Goal: Task Accomplishment & Management: Manage account settings

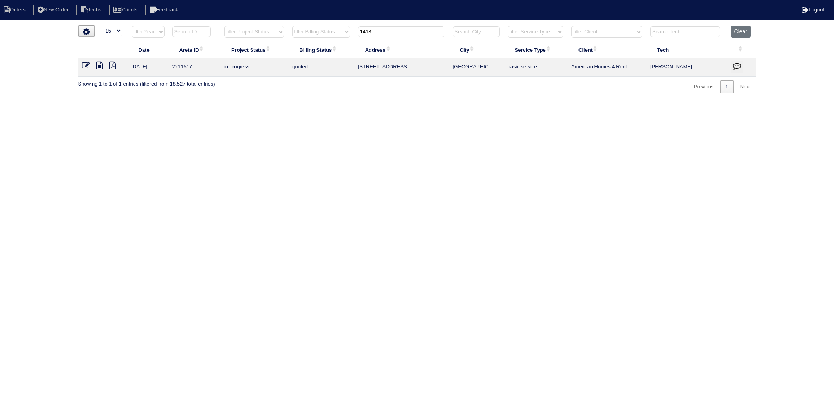
select select "15"
click at [335, 44] on table "Date Arete ID Project Status Billing Status Address City Service Type Client Te…" at bounding box center [417, 51] width 678 height 51
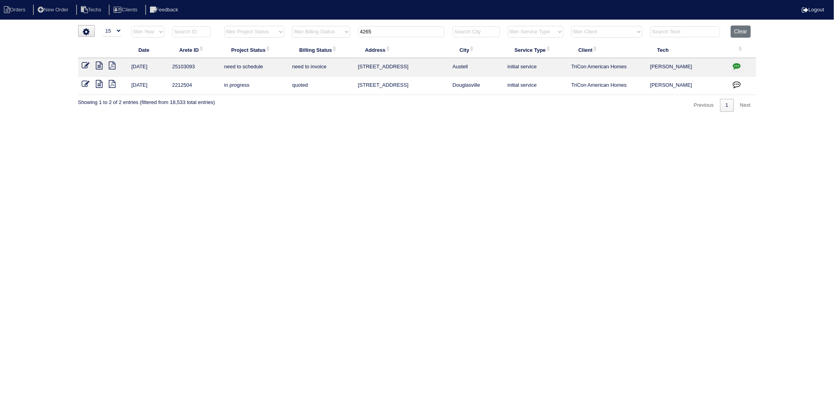
drag, startPoint x: 389, startPoint y: 37, endPoint x: 262, endPoint y: 70, distance: 131.2
click at [262, 70] on table "Date Arete ID Project Status Billing Status Address City Service Type Client Te…" at bounding box center [417, 61] width 678 height 70
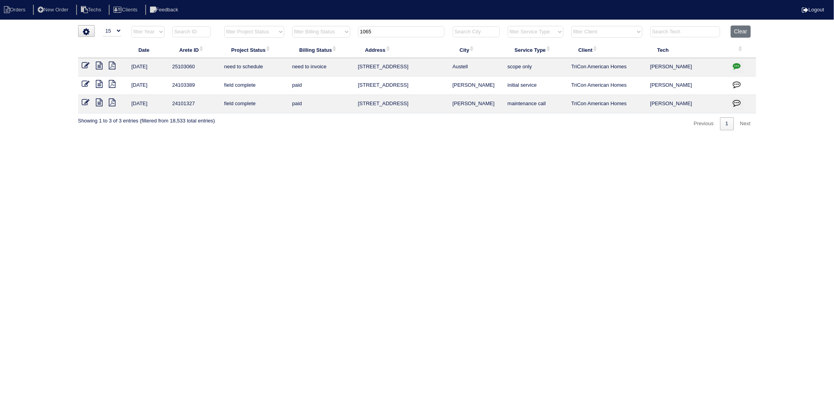
drag, startPoint x: 399, startPoint y: 32, endPoint x: 327, endPoint y: 75, distance: 83.3
click at [327, 69] on table "Date Arete ID Project Status Billing Status Address City Service Type Client Te…" at bounding box center [417, 70] width 678 height 88
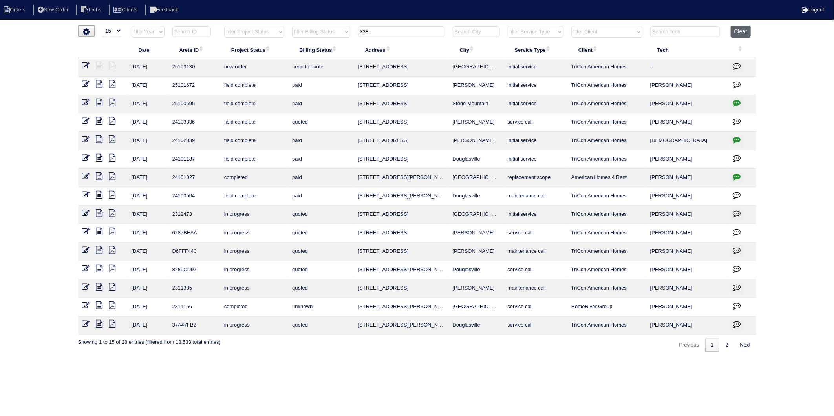
type input "338"
click at [741, 33] on button "Clear" at bounding box center [741, 32] width 20 height 12
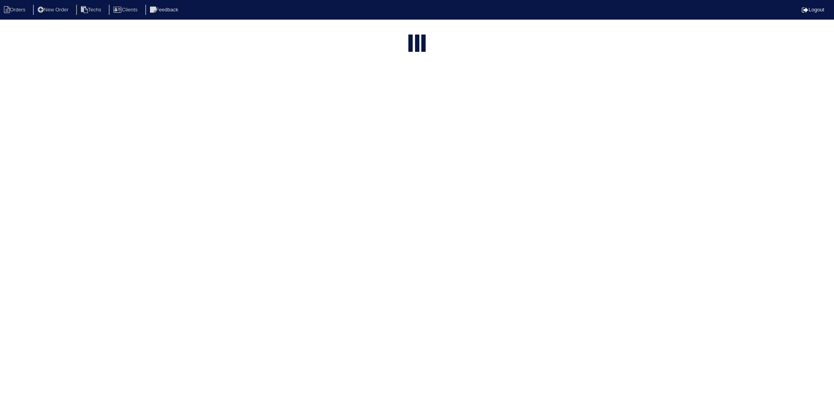
select select "15"
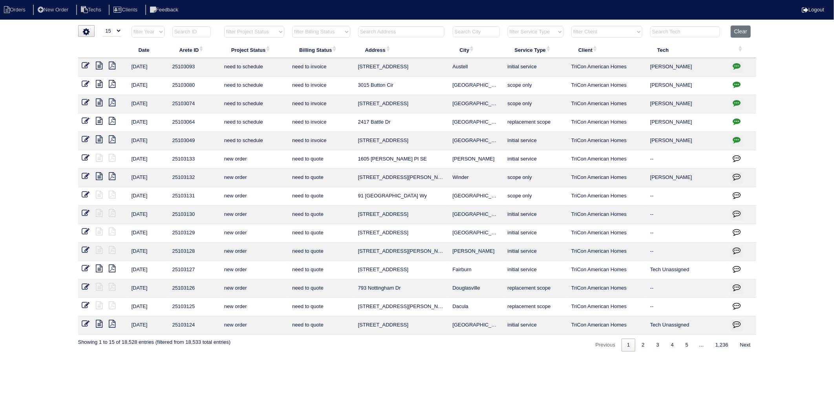
drag, startPoint x: 336, startPoint y: 37, endPoint x: 332, endPoint y: 38, distance: 4.1
click at [336, 37] on select "filter Billing Status -- Any Billing Status -- need to quote quoted need to inv…" at bounding box center [321, 32] width 58 height 12
click at [293, 26] on select "filter Billing Status -- Any Billing Status -- need to quote quoted need to inv…" at bounding box center [321, 32] width 58 height 12
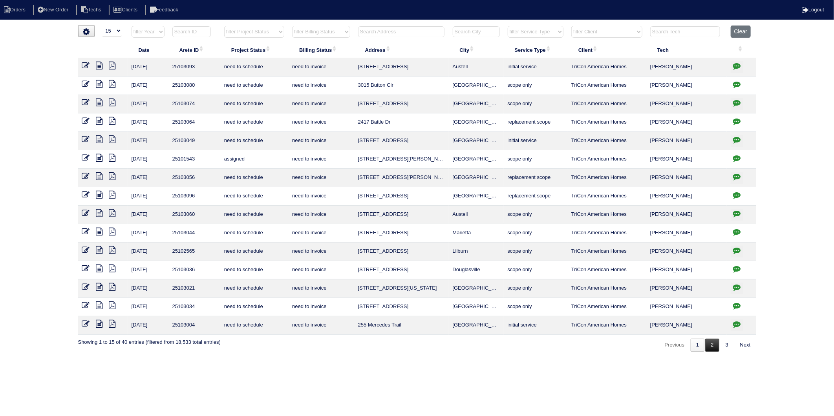
click at [708, 346] on link "2" at bounding box center [712, 345] width 14 height 13
select select "need to invoice"
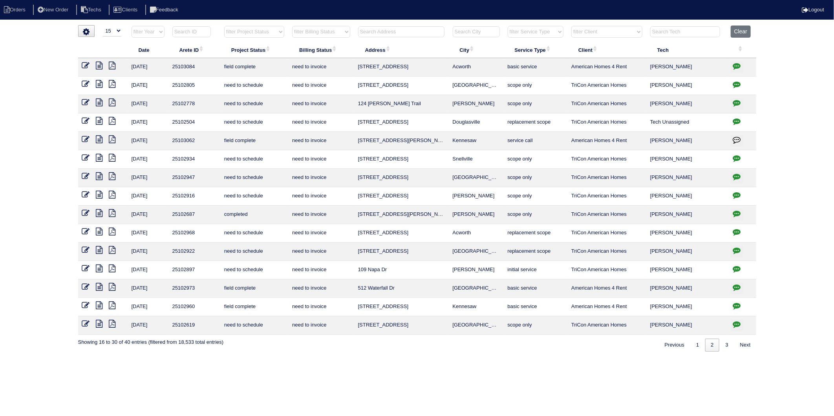
click at [373, 31] on input "text" at bounding box center [401, 31] width 86 height 11
type input "512"
select select "need to invoice"
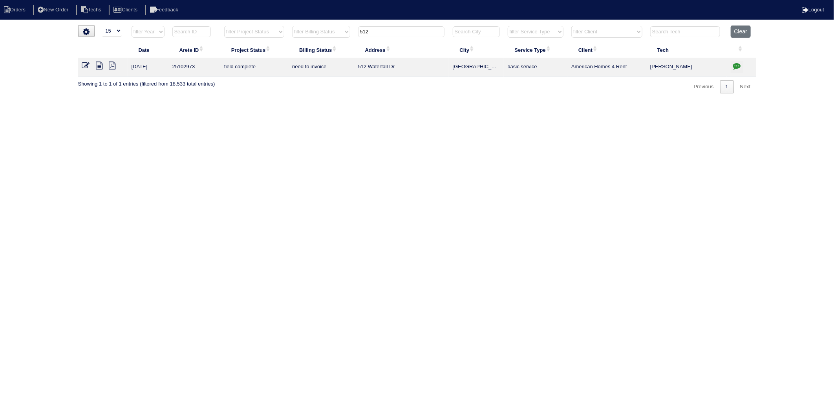
type input "512"
click at [84, 67] on icon at bounding box center [86, 66] width 8 height 8
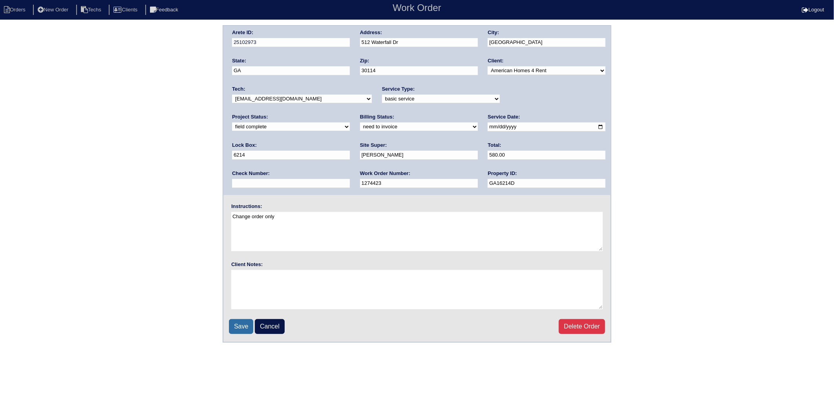
click at [245, 330] on input "Save" at bounding box center [241, 326] width 24 height 15
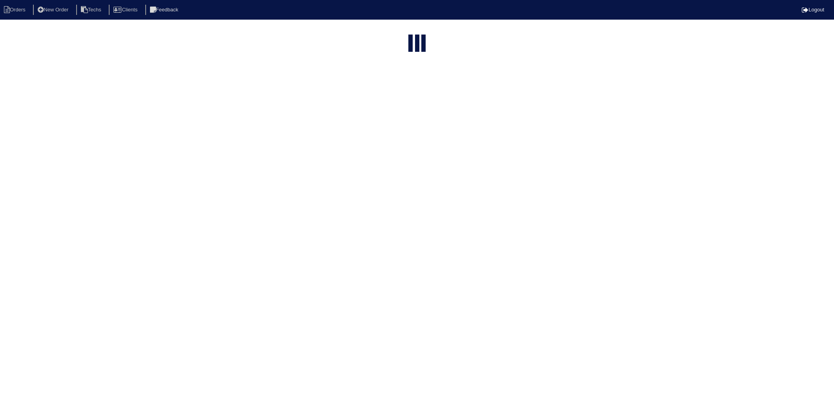
select select "15"
select select "need to invoice"
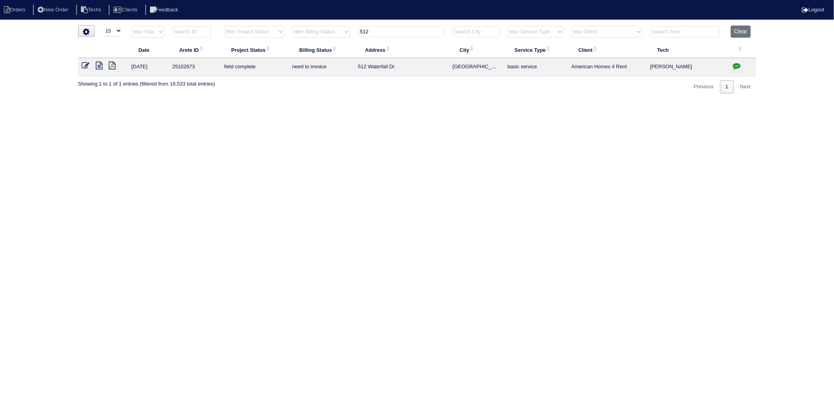
drag, startPoint x: 350, startPoint y: 48, endPoint x: 330, endPoint y: 82, distance: 39.3
click at [336, 59] on table "Date Arete ID Project Status Billing Status Address City Service Type Client Te…" at bounding box center [417, 51] width 678 height 51
type input "3678"
select select "need to invoice"
type input "3678"
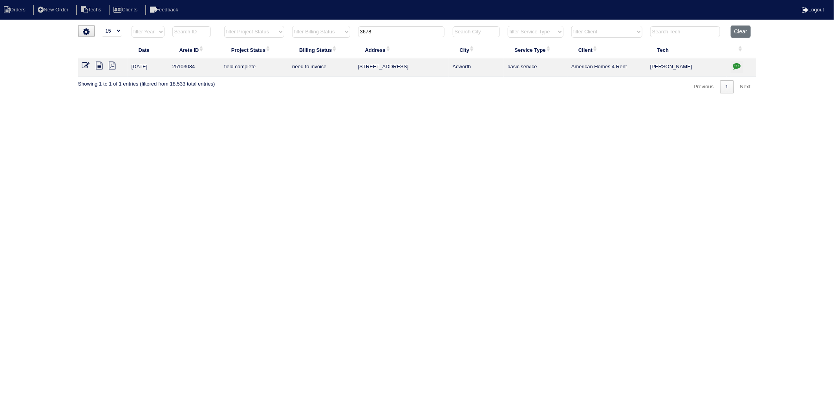
click at [85, 63] on icon at bounding box center [86, 66] width 8 height 8
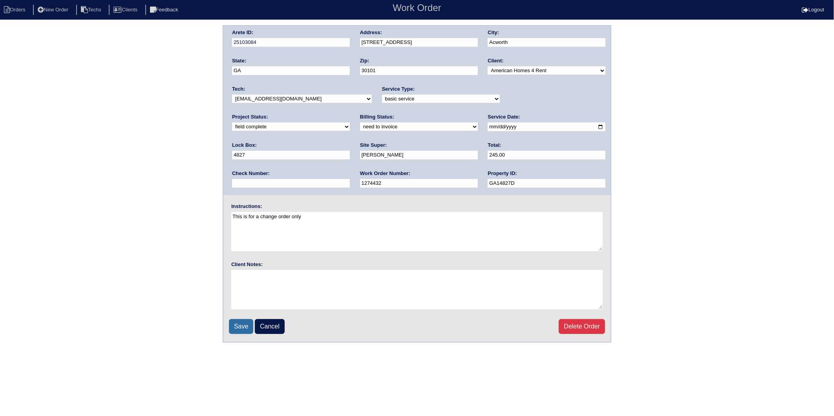
click at [237, 327] on input "Save" at bounding box center [241, 326] width 24 height 15
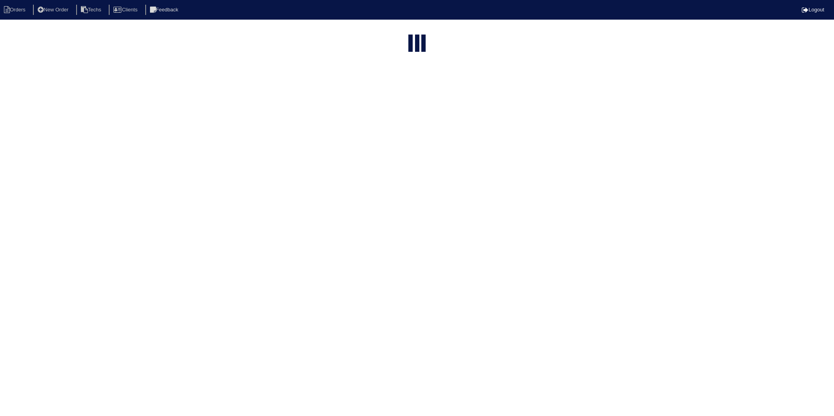
select select "15"
select select "need to invoice"
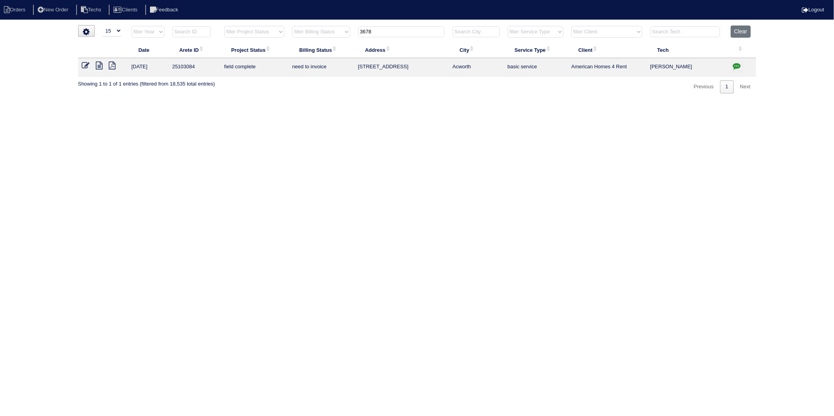
drag, startPoint x: 394, startPoint y: 33, endPoint x: 335, endPoint y: 54, distance: 63.5
click at [335, 53] on table "Date Arete ID Project Status Billing Status Address City Service Type Client Te…" at bounding box center [417, 51] width 678 height 51
type input "330"
select select "need to invoice"
type input "330"
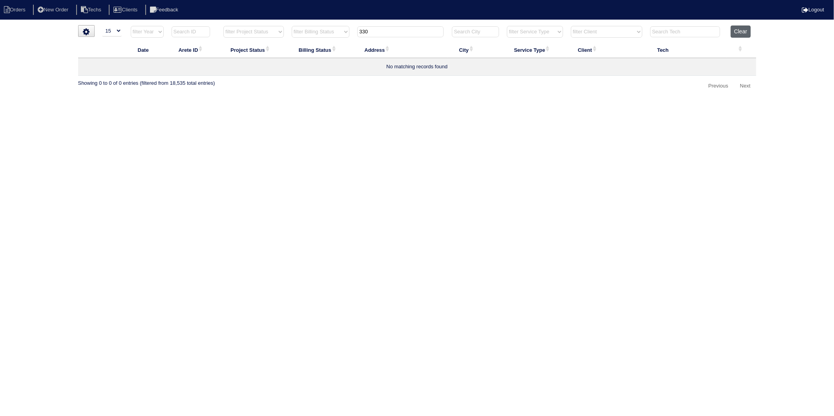
click at [740, 35] on button "Clear" at bounding box center [741, 32] width 20 height 12
select select
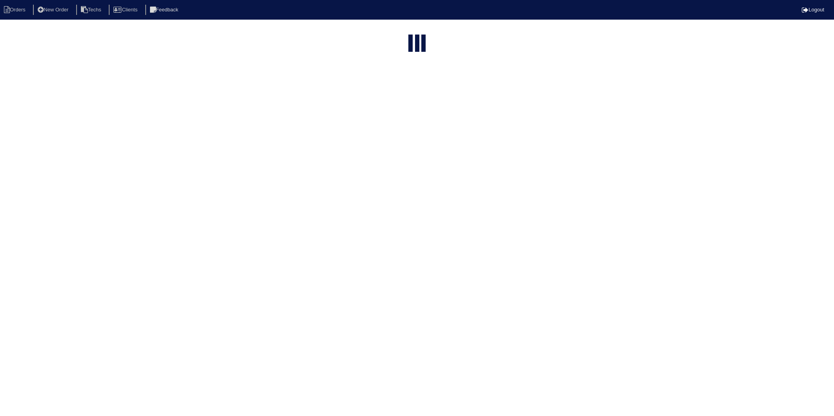
select select "15"
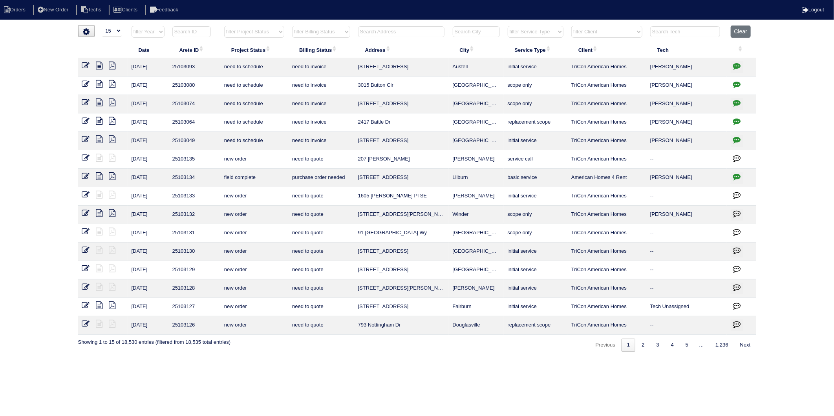
click at [382, 34] on input "text" at bounding box center [401, 31] width 86 height 11
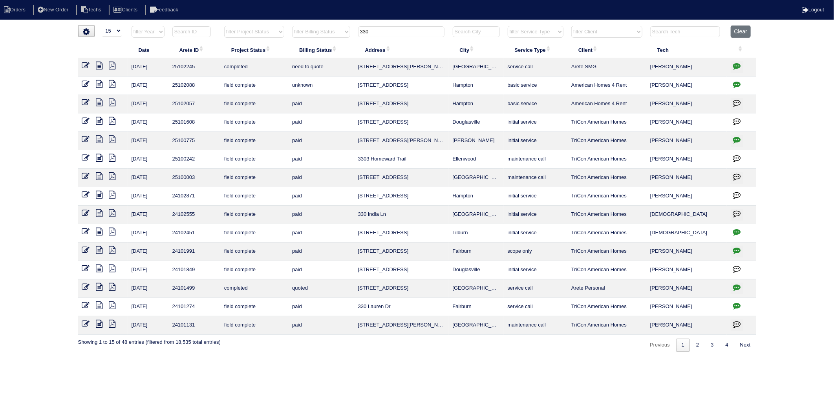
type input "330"
click at [86, 84] on icon at bounding box center [86, 84] width 8 height 8
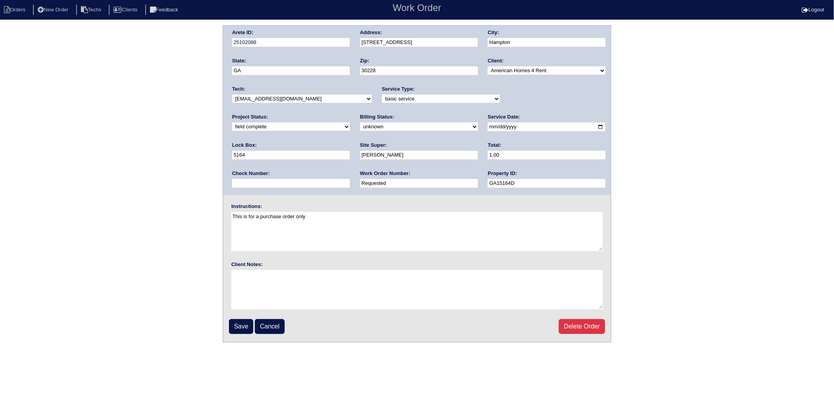
click at [360, 127] on select "need to quote quoted need to invoice invoiced paid warranty purchase order need…" at bounding box center [419, 127] width 118 height 9
select select "need to invoice"
click at [360, 123] on select "need to quote quoted need to invoice invoiced paid warranty purchase order need…" at bounding box center [419, 127] width 118 height 9
drag, startPoint x: 377, startPoint y: 156, endPoint x: 337, endPoint y: 163, distance: 41.1
click at [337, 163] on div "Arete ID: 25102088 Address: 330 Kentwood Springs Dr City: Hampton State: GA Zip…" at bounding box center [416, 110] width 387 height 169
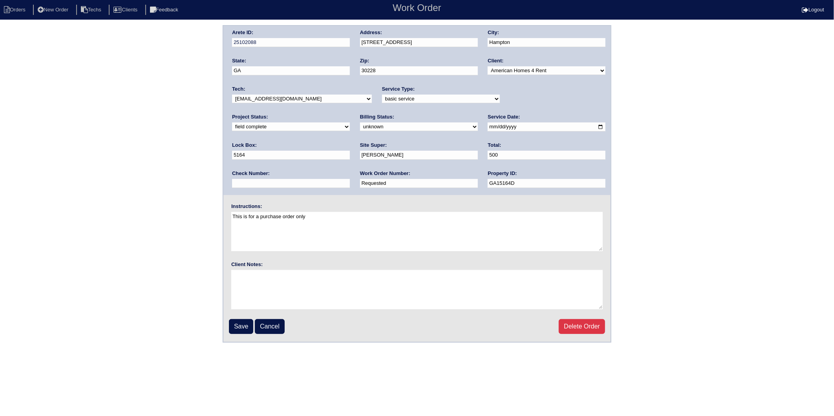
type input "500"
drag, startPoint x: 293, startPoint y: 177, endPoint x: 161, endPoint y: 199, distance: 134.1
click at [161, 199] on div "Arete ID: 25102088 Address: 330 Kentwood Springs Dr City: Hampton State: GA Zip…" at bounding box center [417, 184] width 834 height 318
click at [360, 183] on input "Requested" at bounding box center [419, 183] width 118 height 9
drag, startPoint x: 271, startPoint y: 183, endPoint x: 94, endPoint y: 218, distance: 180.6
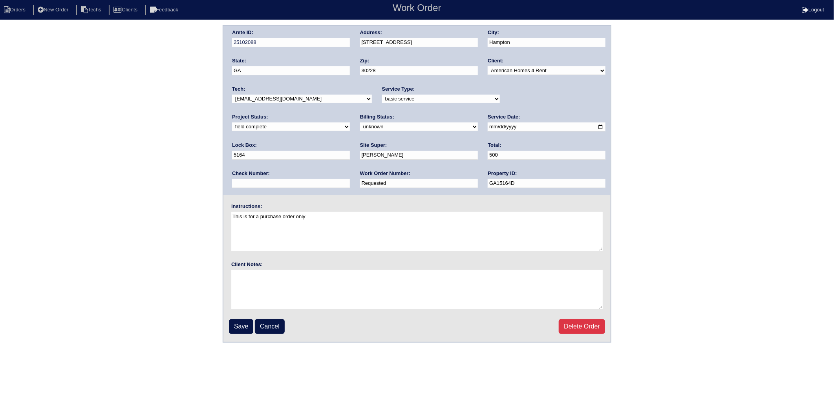
click at [94, 218] on div "Arete ID: 25102088 Address: 330 Kentwood Springs Dr City: Hampton State: GA Zip…" at bounding box center [417, 184] width 834 height 318
drag, startPoint x: 273, startPoint y: 183, endPoint x: 158, endPoint y: 188, distance: 115.2
click at [158, 188] on div "Arete ID: 25102088 Address: 330 Kentwood Springs Dr City: Hampton State: GA Zip…" at bounding box center [417, 184] width 834 height 318
type input "1274522"
click at [187, 291] on div "Arete ID: 25102088 Address: 330 Kentwood Springs Dr City: Hampton State: GA Zip…" at bounding box center [417, 184] width 834 height 318
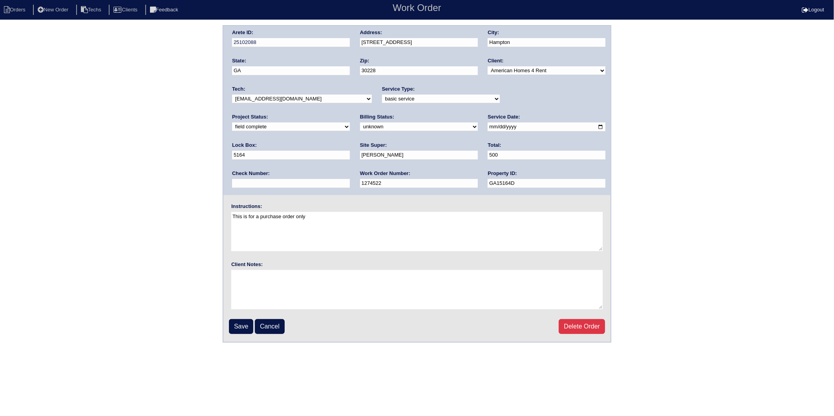
click at [488, 159] on input "500" at bounding box center [547, 155] width 118 height 9
type input "500.00"
click at [360, 130] on select "need to quote quoted need to invoice invoiced paid warranty purchase order need…" at bounding box center [419, 127] width 118 height 9
select select "invoiced"
click at [360, 123] on select "need to quote quoted need to invoice invoiced paid warranty purchase order need…" at bounding box center [419, 127] width 118 height 9
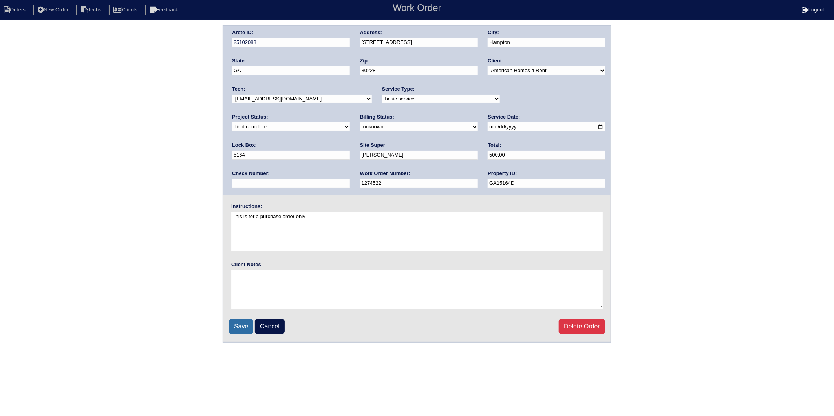
click at [238, 325] on input "Save" at bounding box center [241, 326] width 24 height 15
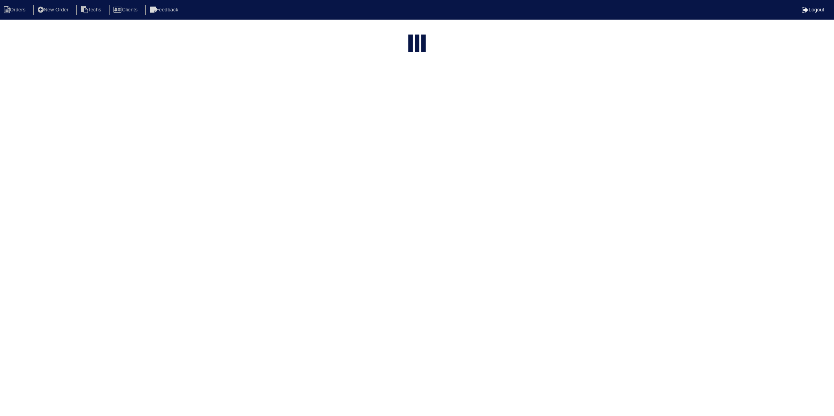
select select "15"
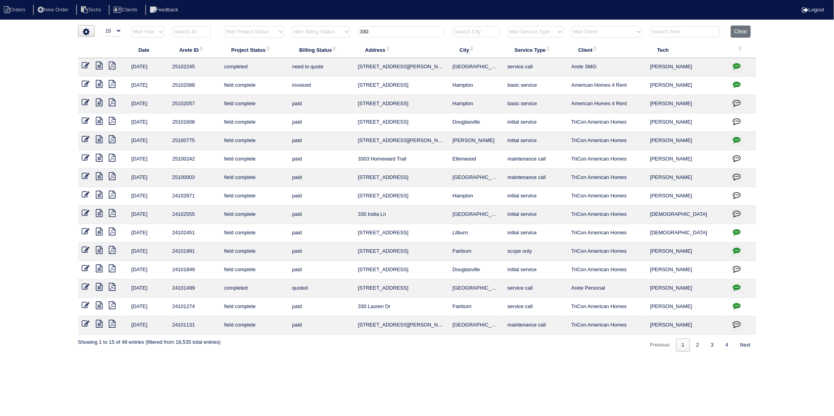
drag, startPoint x: 384, startPoint y: 30, endPoint x: 334, endPoint y: 33, distance: 50.0
click at [334, 33] on tr "filter Year -- Any Year -- 2025 2024 2023 2022 2021 2020 2019 filter Project St…" at bounding box center [417, 34] width 678 height 16
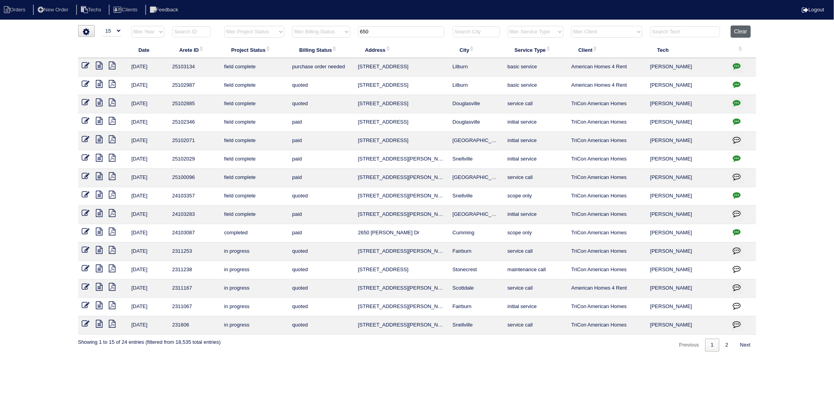
type input "650"
drag, startPoint x: 736, startPoint y: 29, endPoint x: 462, endPoint y: 20, distance: 274.7
click at [735, 29] on button "Clear" at bounding box center [741, 32] width 20 height 12
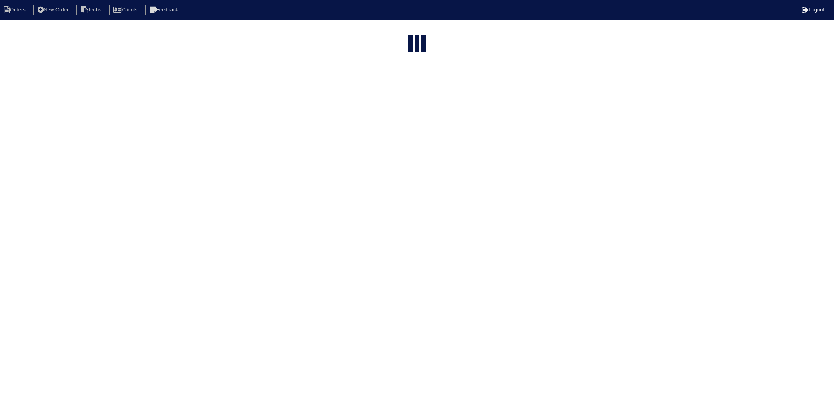
select select "15"
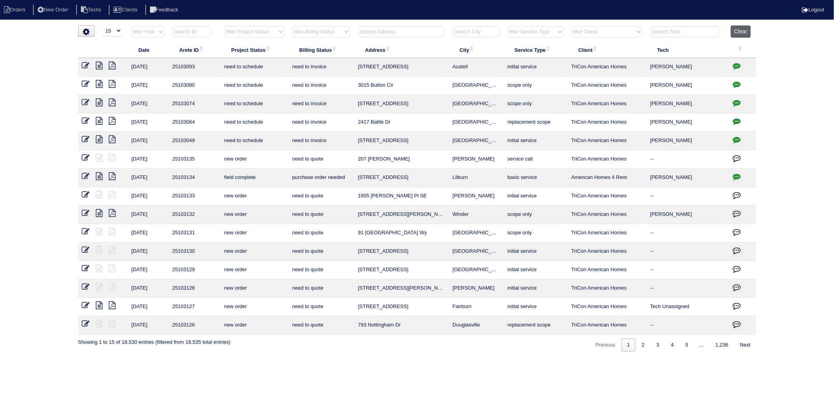
click at [733, 33] on button "Clear" at bounding box center [741, 32] width 20 height 12
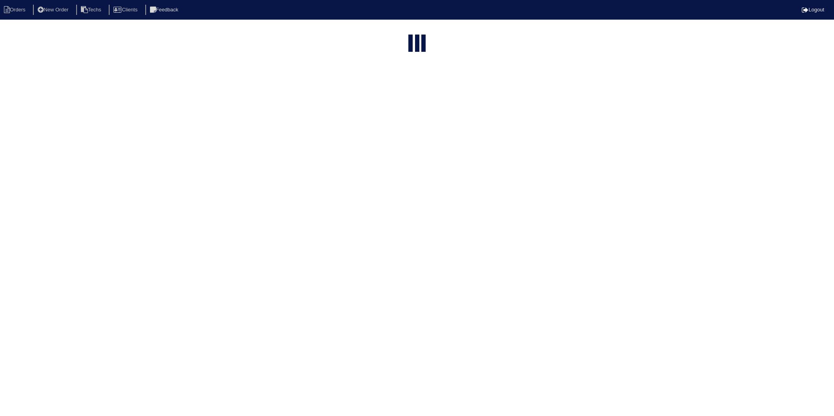
select select "15"
